Goal: Task Accomplishment & Management: Use online tool/utility

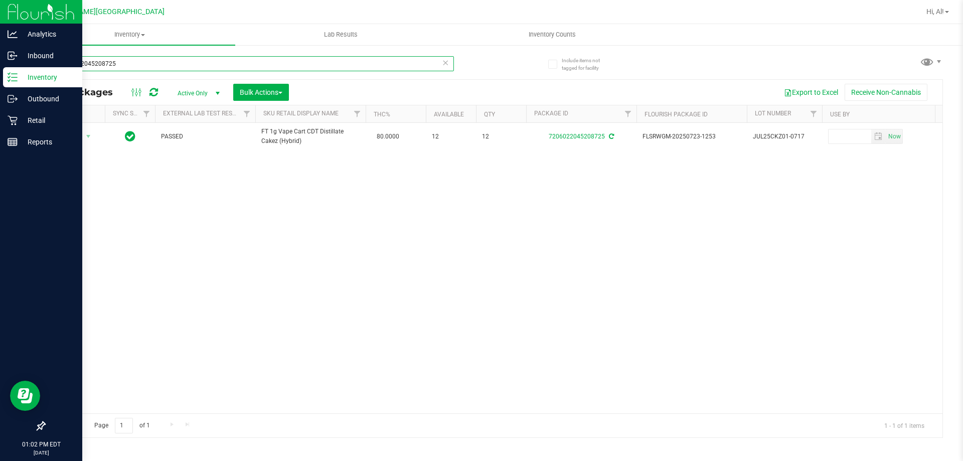
drag, startPoint x: 118, startPoint y: 61, endPoint x: 0, endPoint y: 81, distance: 120.1
click at [0, 81] on div "Analytics Inbound Inventory Outbound Retail Reports 01:02 PM EDT [DATE] 08/25 […" at bounding box center [481, 230] width 963 height 461
type input "3067667339577037"
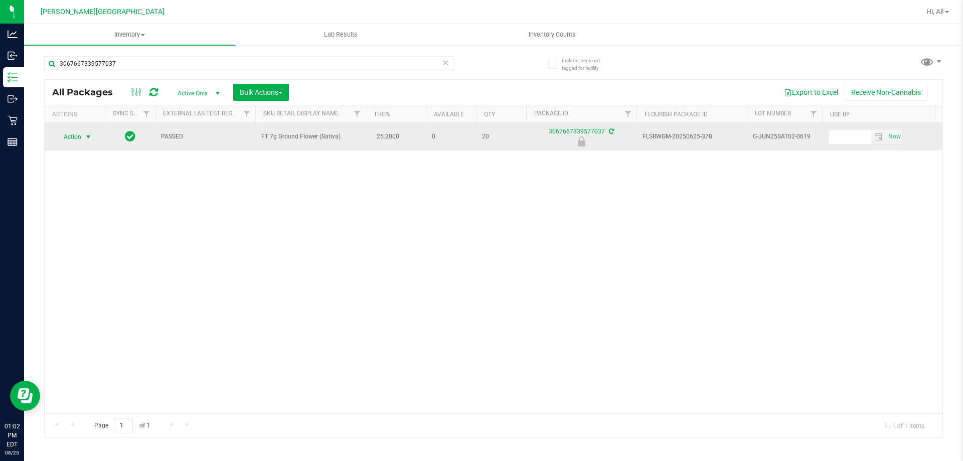
click at [85, 136] on span "select" at bounding box center [88, 137] width 8 height 8
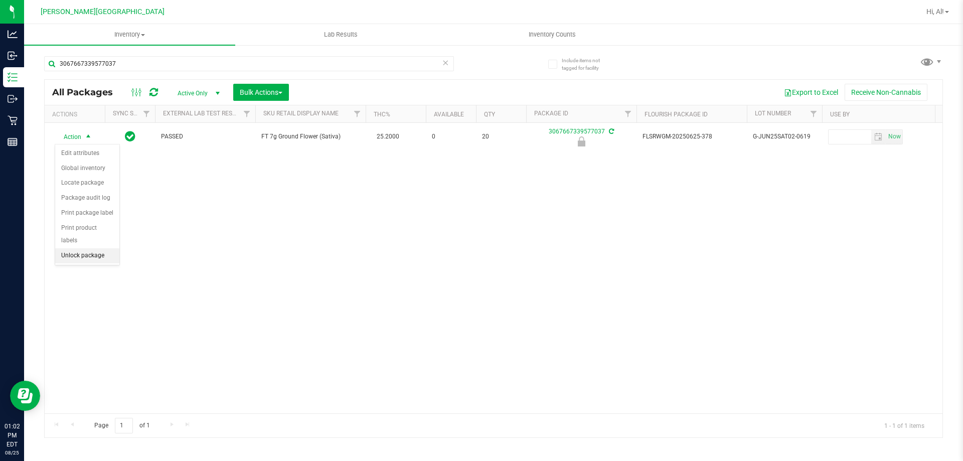
click at [111, 248] on li "Unlock package" at bounding box center [87, 255] width 64 height 15
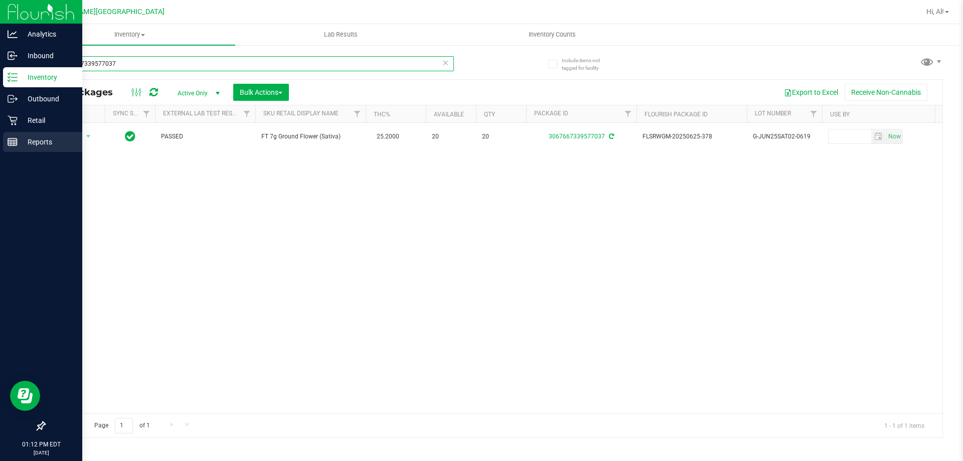
drag, startPoint x: 132, startPoint y: 68, endPoint x: 0, endPoint y: 143, distance: 151.7
click at [0, 143] on div "Analytics Inbound Inventory Outbound Retail Reports 01:12 PM EDT [DATE] 08/25 […" at bounding box center [481, 230] width 963 height 461
type input "3872796550641905"
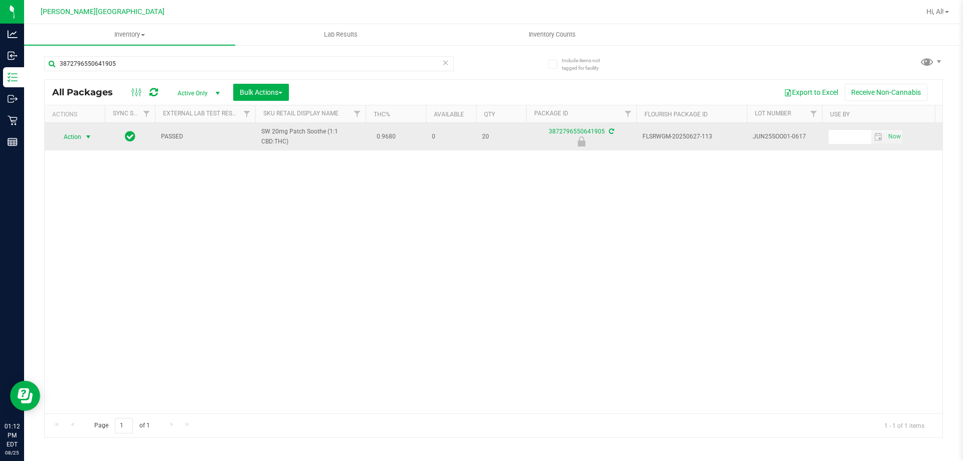
click at [90, 135] on span "select" at bounding box center [88, 137] width 8 height 8
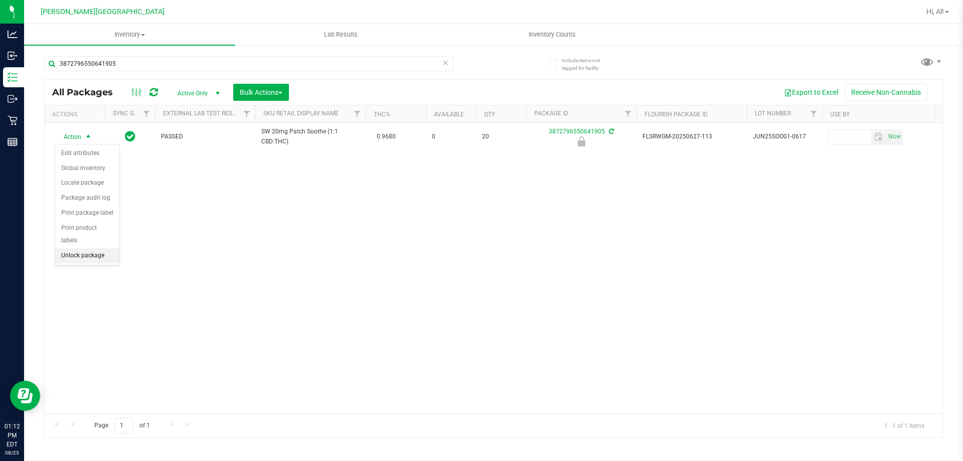
click at [97, 248] on li "Unlock package" at bounding box center [87, 255] width 64 height 15
